Goal: Information Seeking & Learning: Stay updated

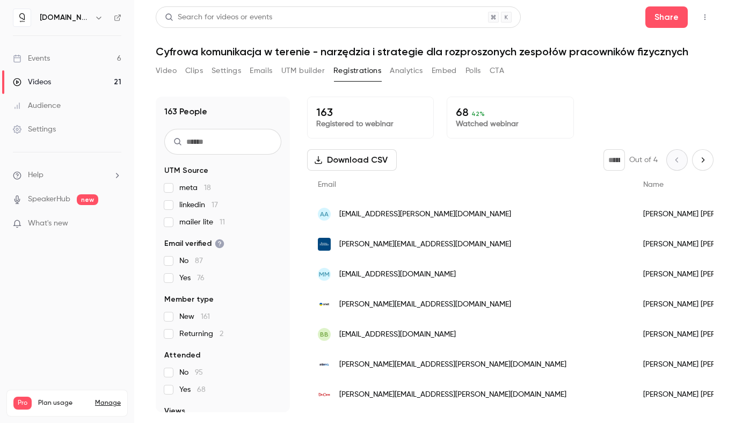
click at [70, 108] on link "Audience" at bounding box center [67, 106] width 134 height 24
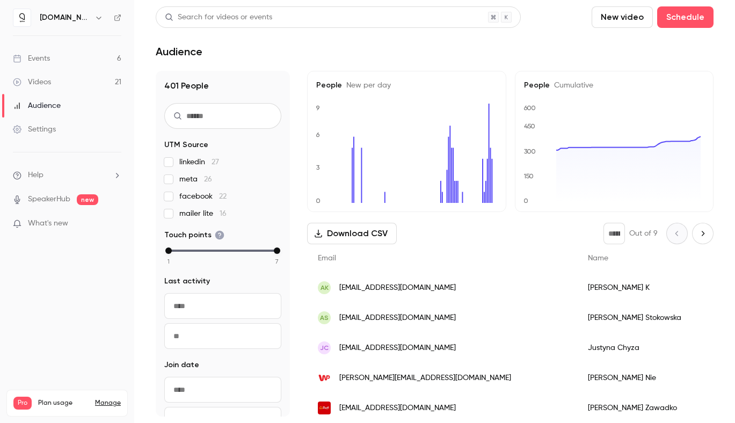
click at [74, 226] on p "What's new" at bounding box center [58, 223] width 91 height 11
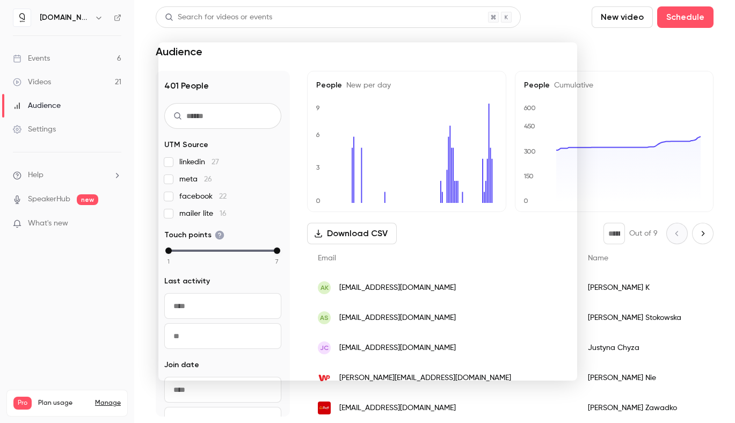
click at [70, 64] on div at bounding box center [367, 211] width 735 height 423
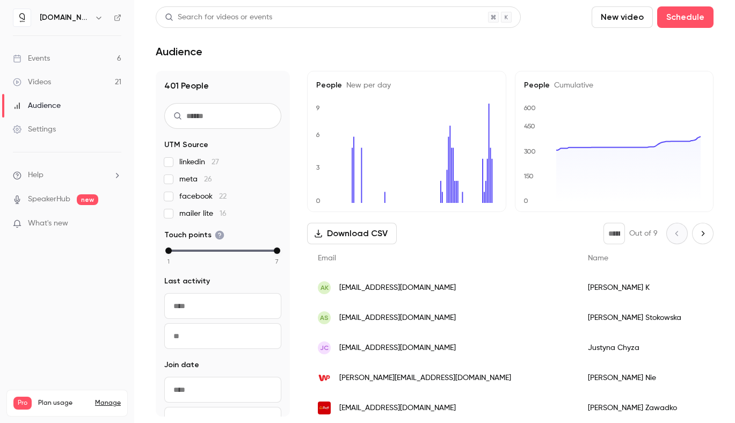
click at [63, 66] on link "Events 6" at bounding box center [67, 59] width 134 height 24
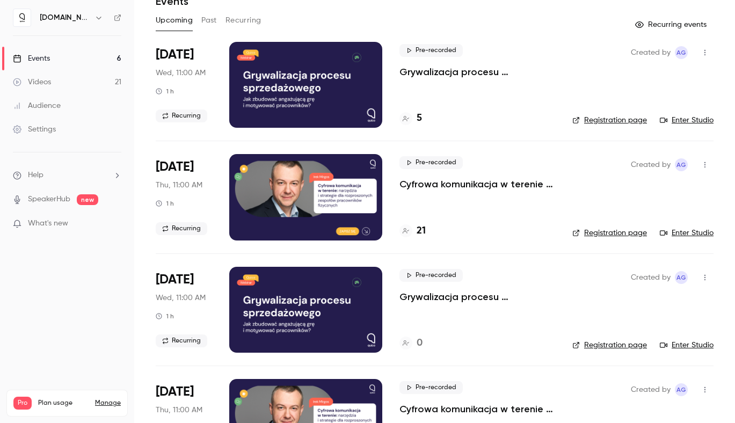
scroll to position [15, 0]
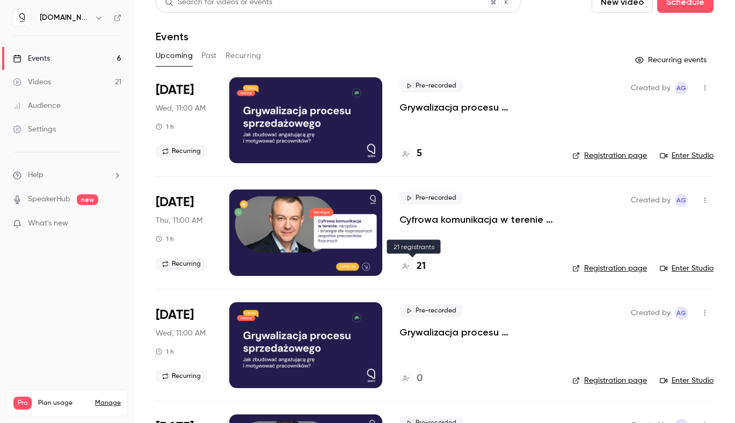
click at [418, 264] on h4 "21" at bounding box center [421, 266] width 9 height 14
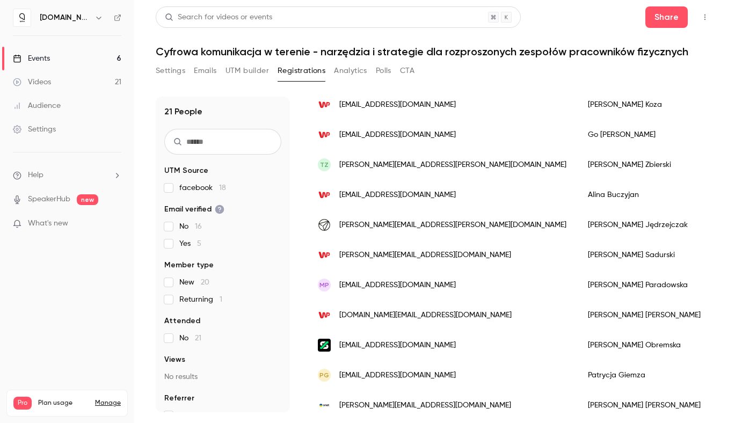
scroll to position [426, 0]
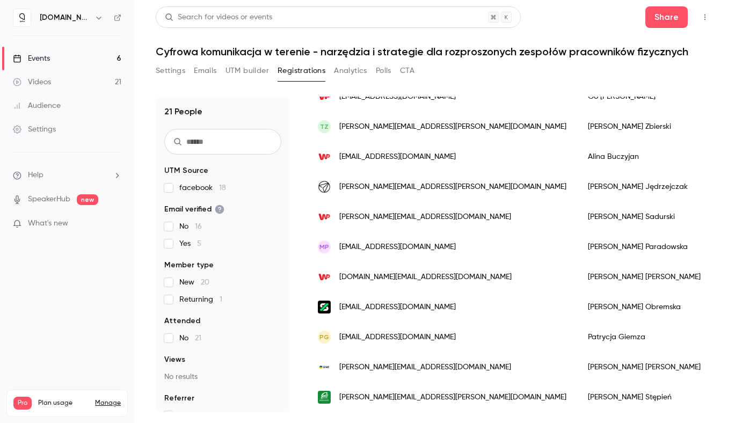
click at [66, 63] on link "Events 6" at bounding box center [67, 59] width 134 height 24
